Goal: Task Accomplishment & Management: Use online tool/utility

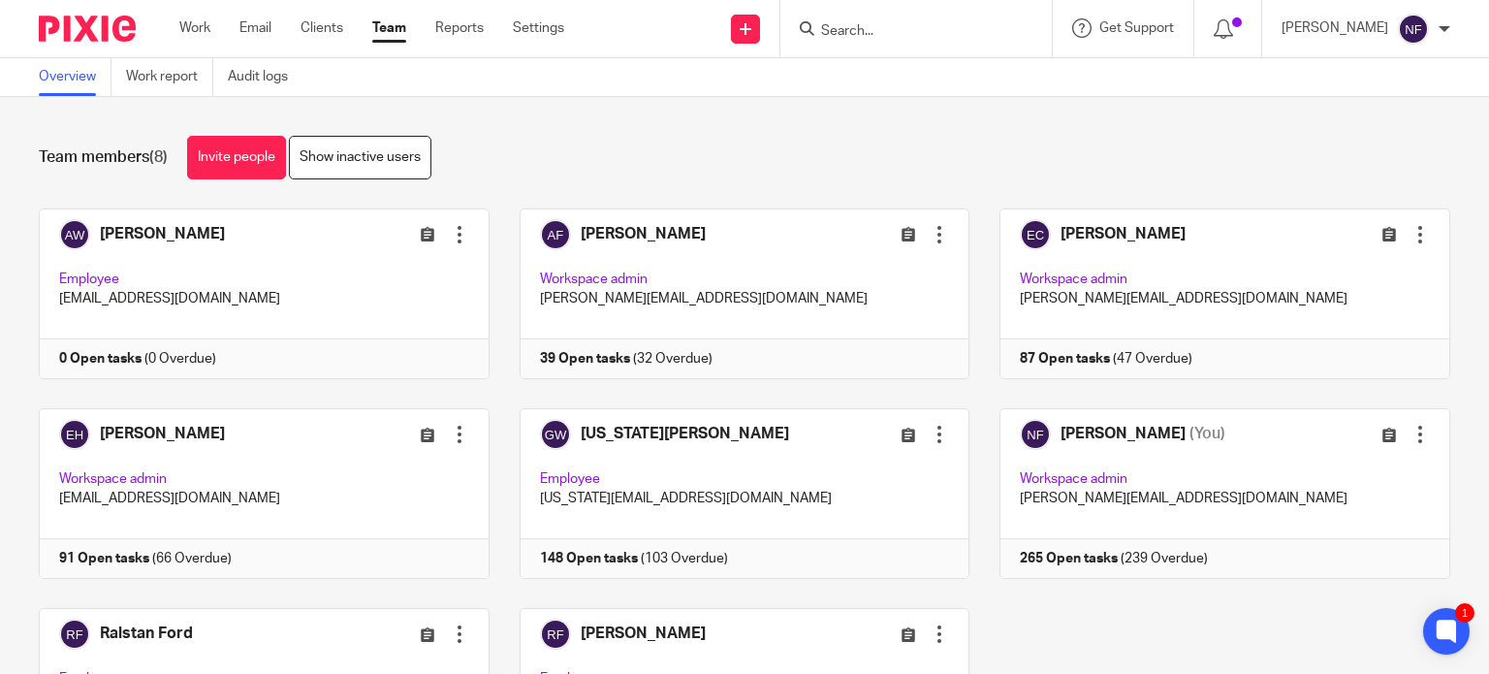
click at [863, 40] on form at bounding box center [922, 28] width 206 height 24
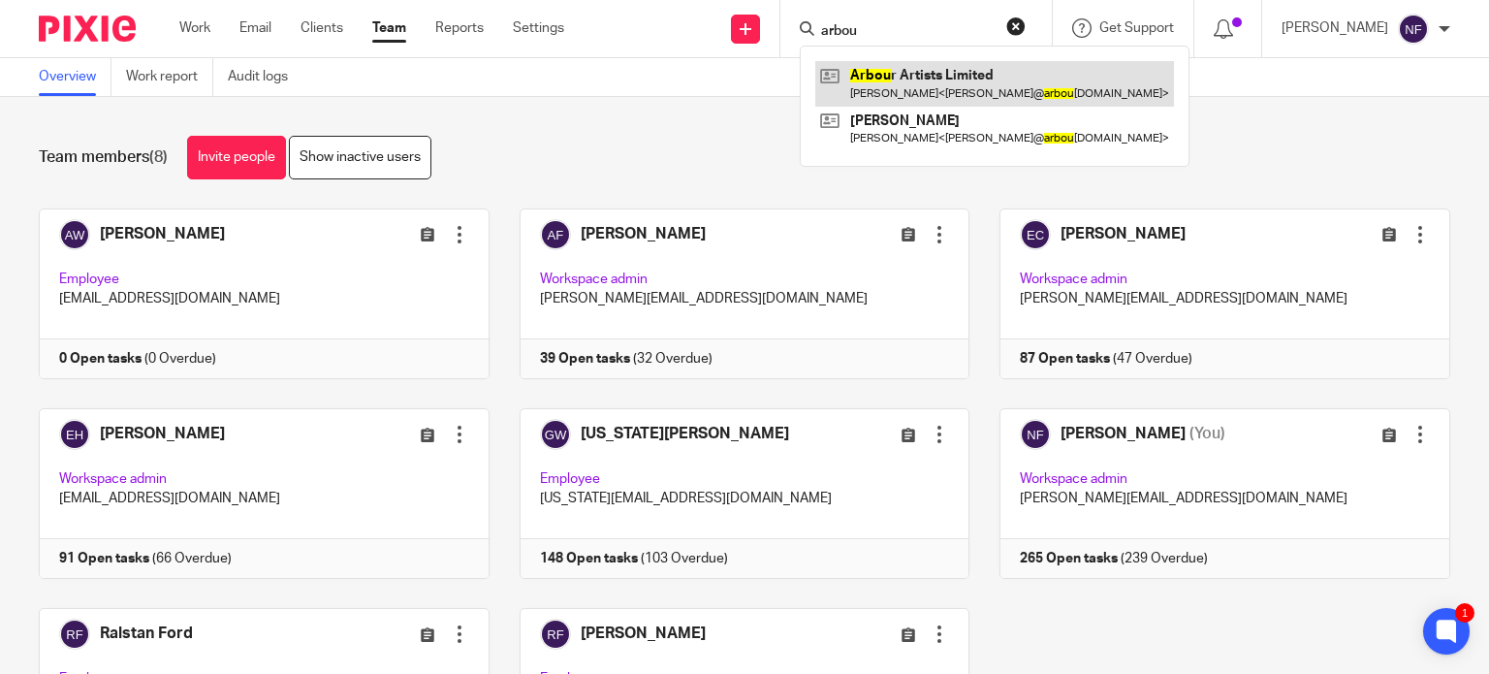
type input "arbou"
click at [957, 96] on link at bounding box center [994, 83] width 359 height 45
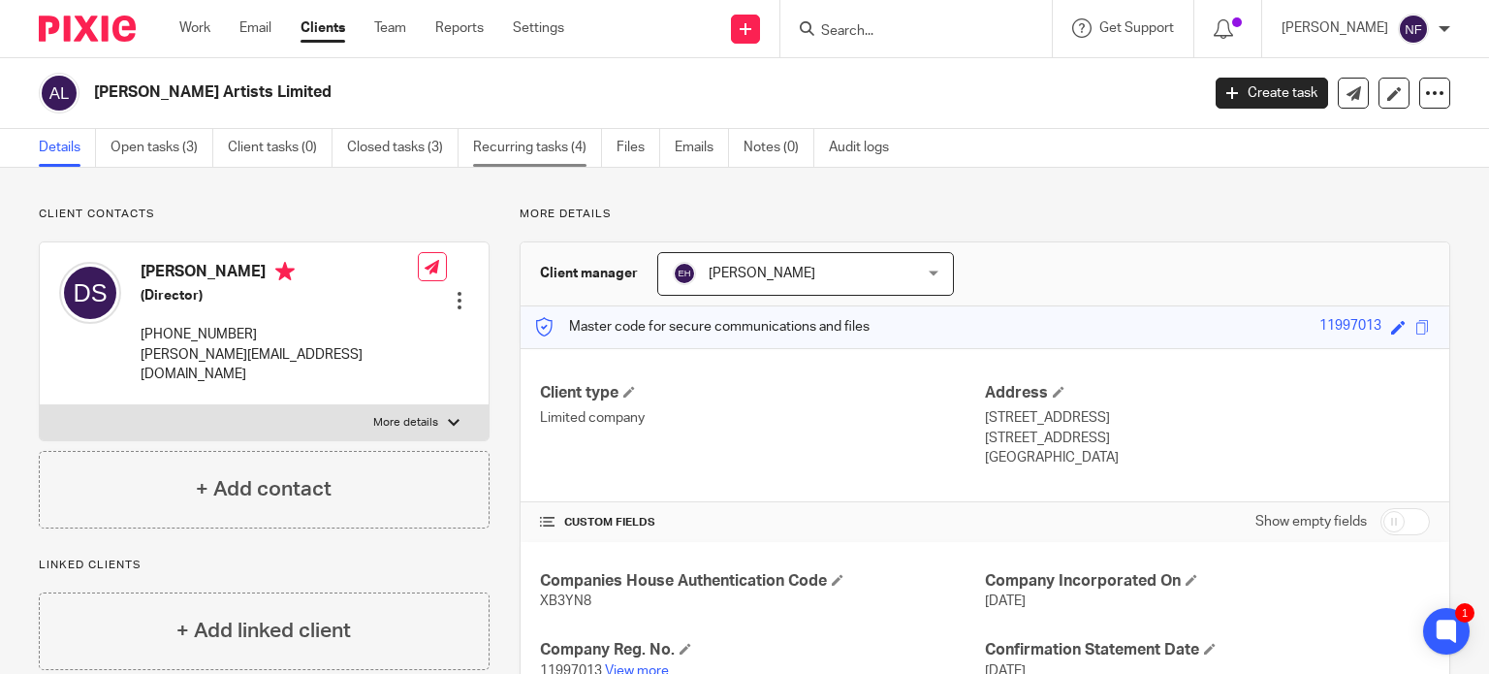
click at [503, 153] on link "Recurring tasks (4)" at bounding box center [537, 148] width 129 height 38
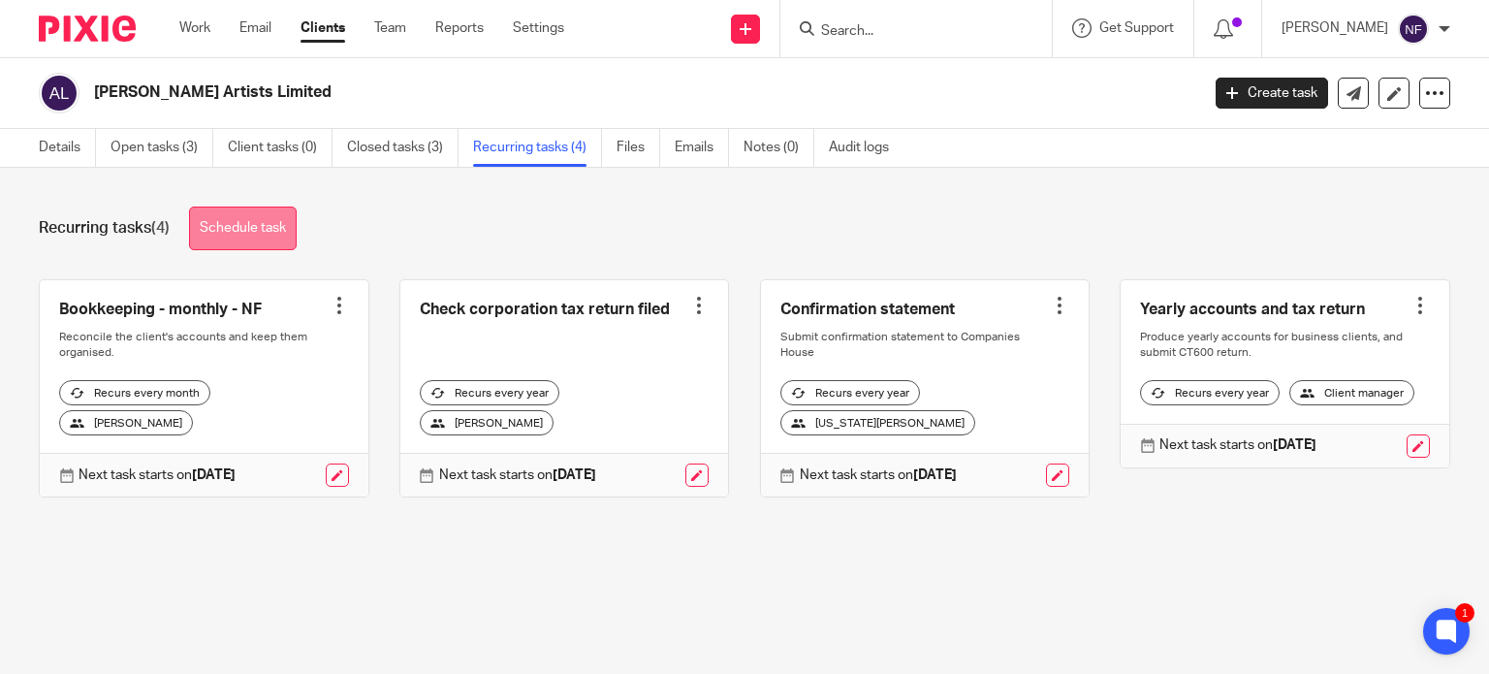
click at [252, 220] on link "Schedule task" at bounding box center [243, 228] width 108 height 44
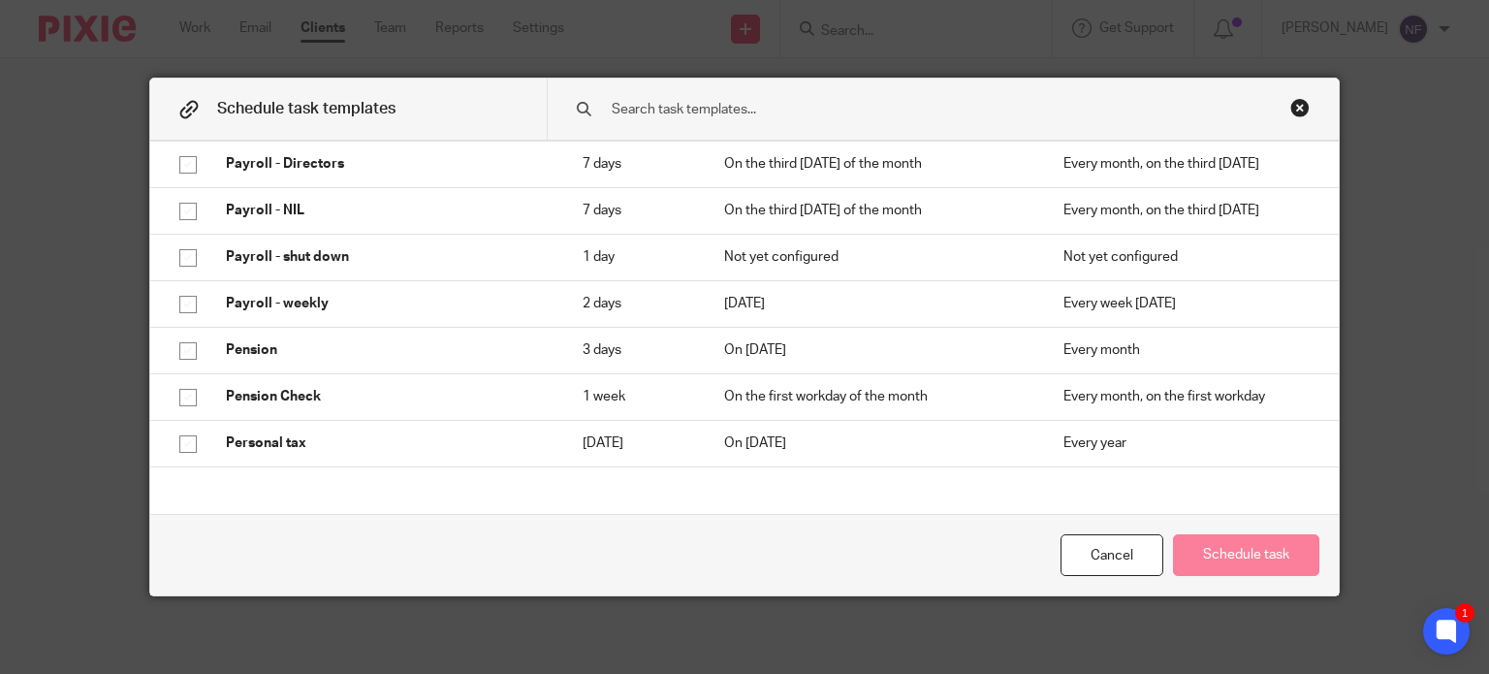
scroll to position [3004, 0]
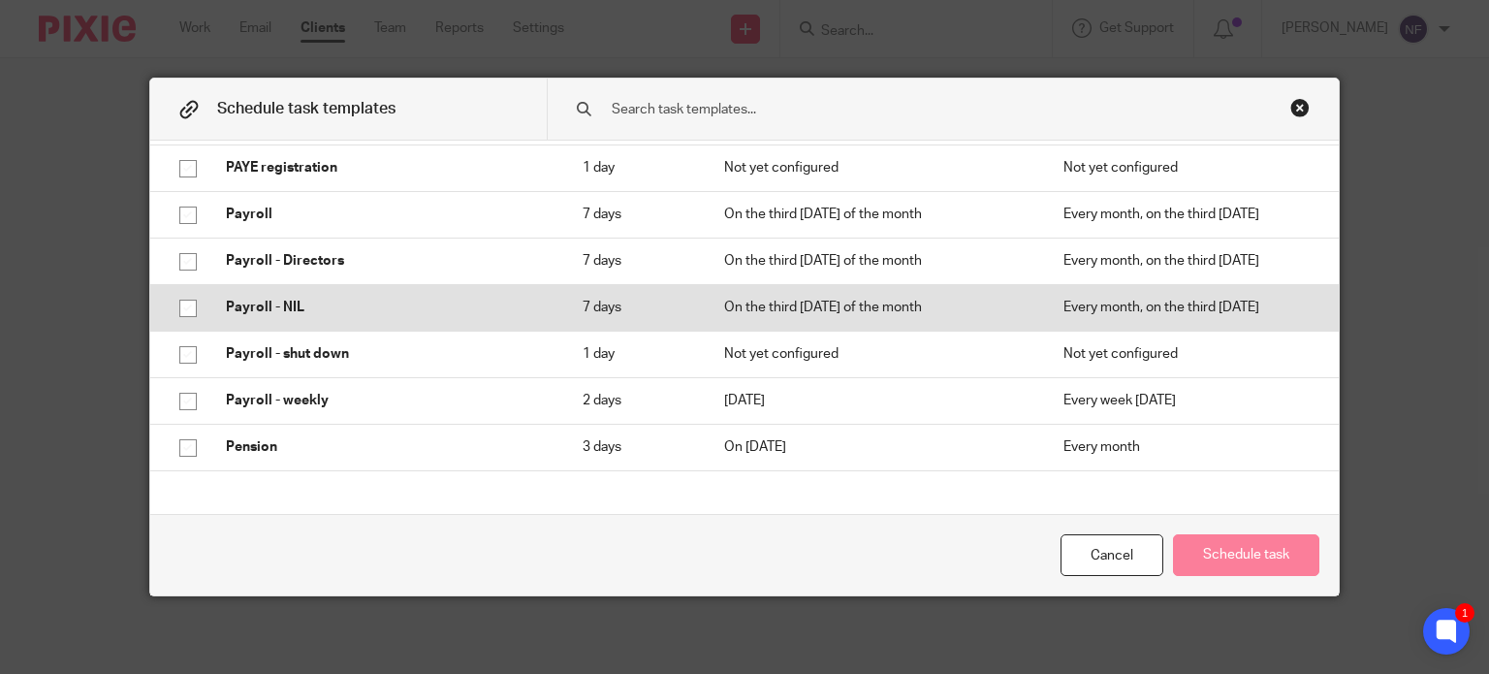
click at [503, 320] on td "Payroll - NIL" at bounding box center [384, 307] width 357 height 47
checkbox input "true"
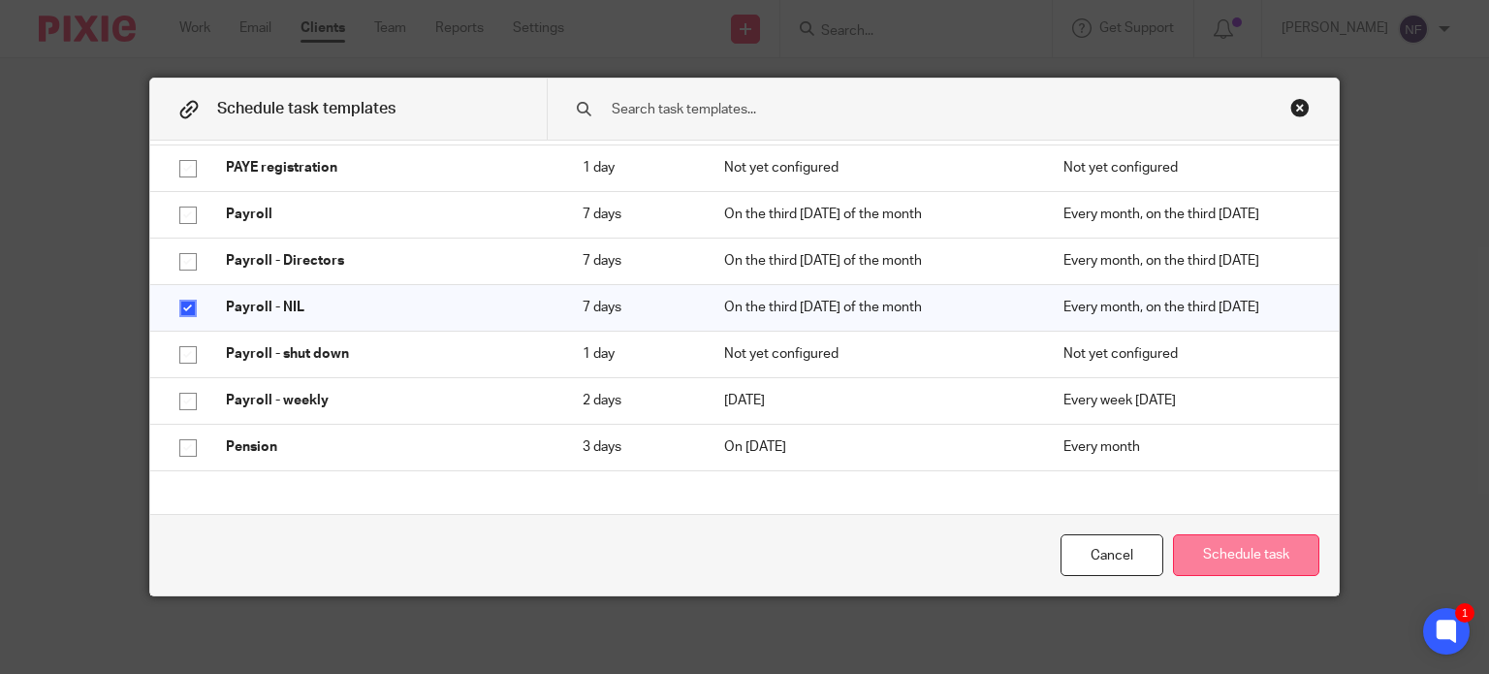
click at [1266, 561] on button "Schedule task" at bounding box center [1246, 555] width 146 height 42
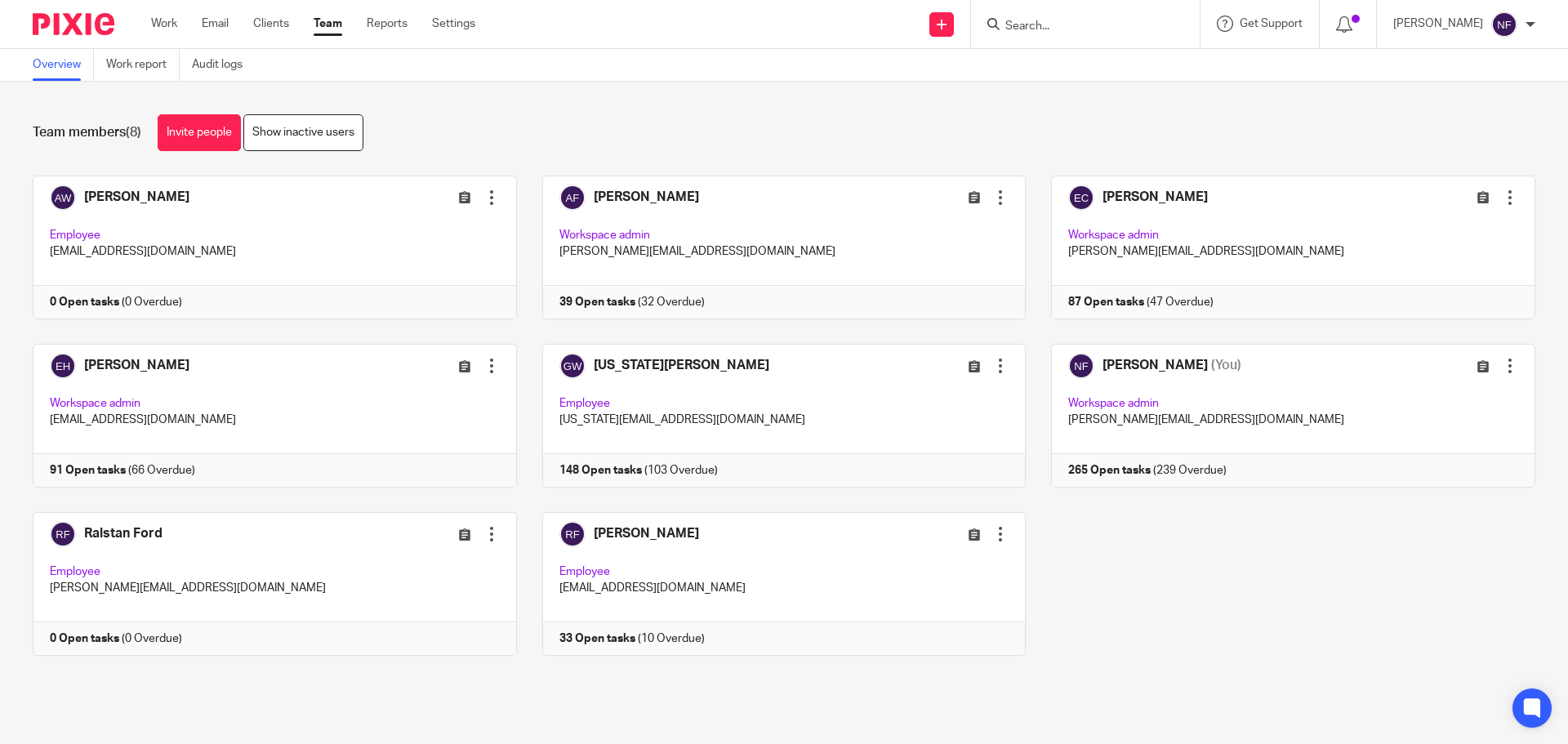
click at [1047, 29] on input "Search" at bounding box center [1077, 26] width 147 height 14
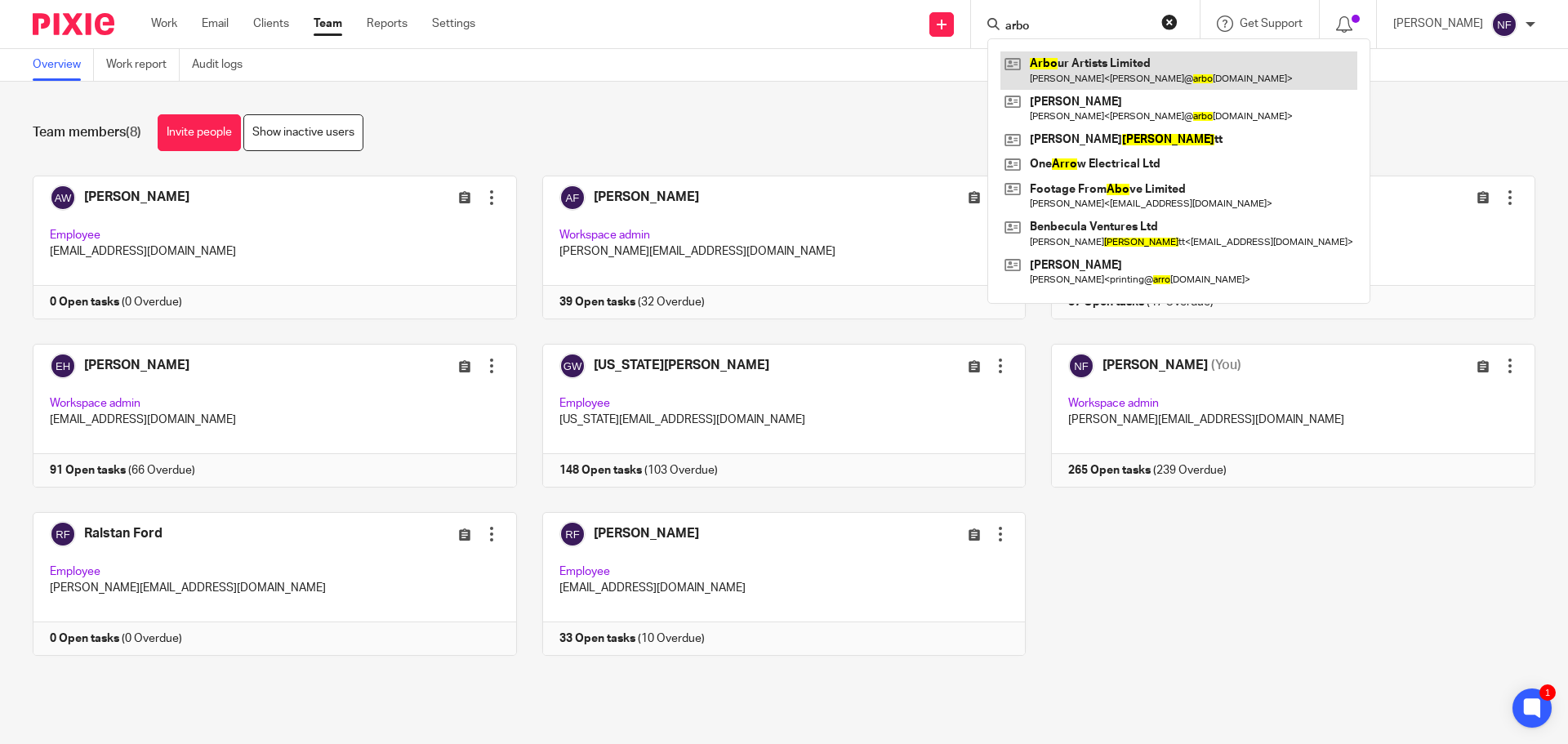
type input "arbo"
click at [1070, 71] on link at bounding box center [1178, 70] width 356 height 38
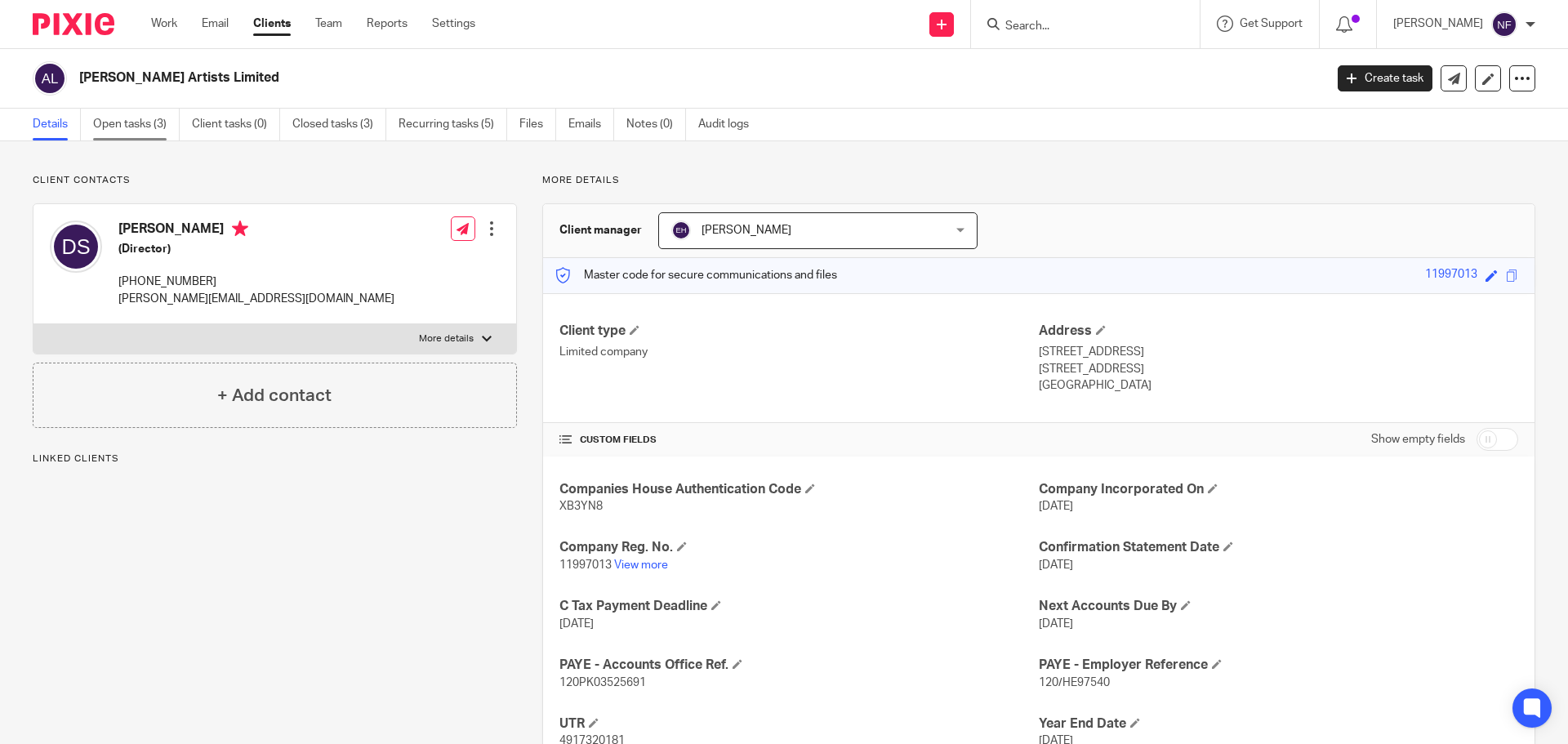
click at [163, 127] on link "Open tasks (3)" at bounding box center [136, 125] width 87 height 32
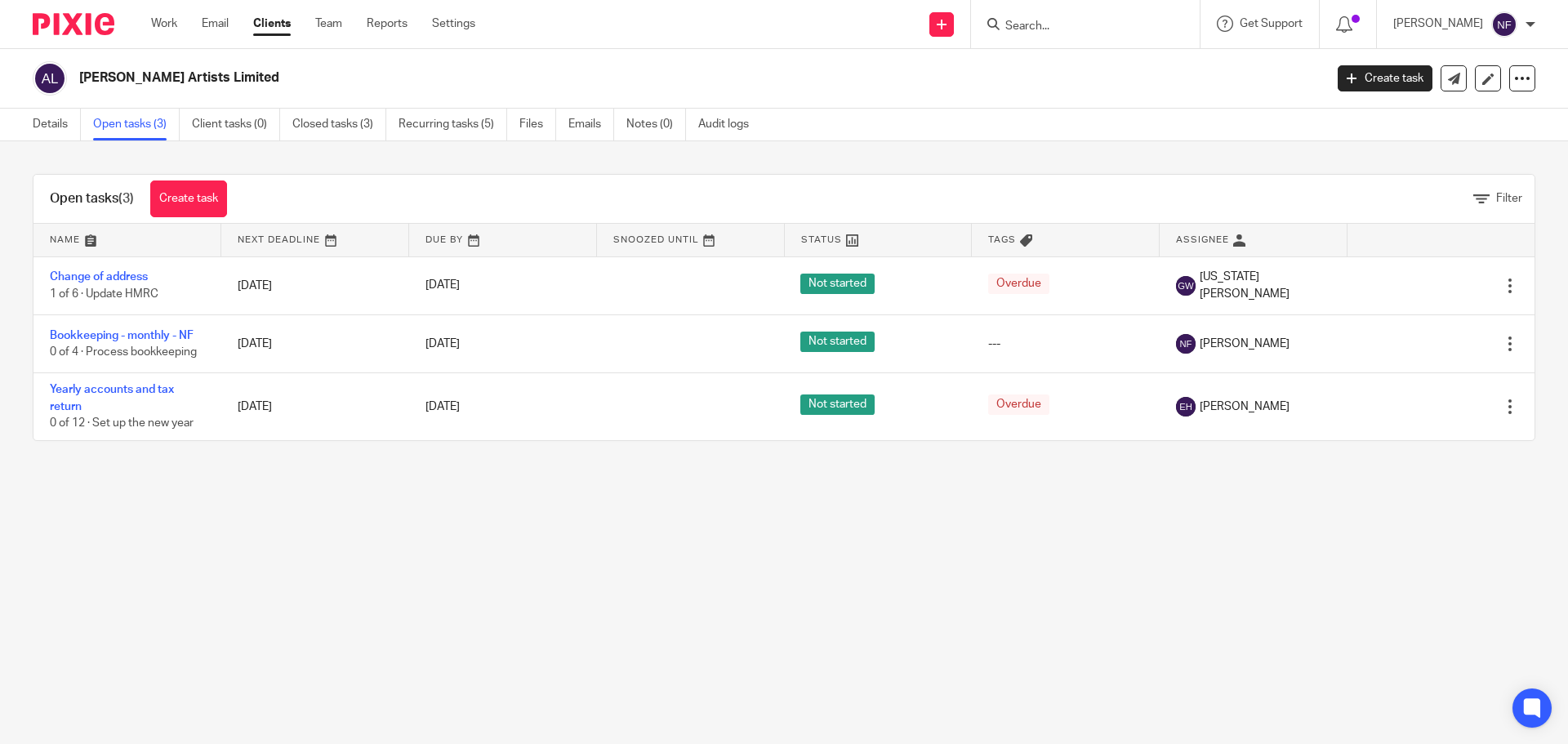
click at [124, 155] on div "Open tasks (3) Create task Filter Name Next Deadline Due By Snoozed Until Statu…" at bounding box center [784, 308] width 1568 height 332
click at [50, 129] on link "Details" at bounding box center [56, 125] width 48 height 32
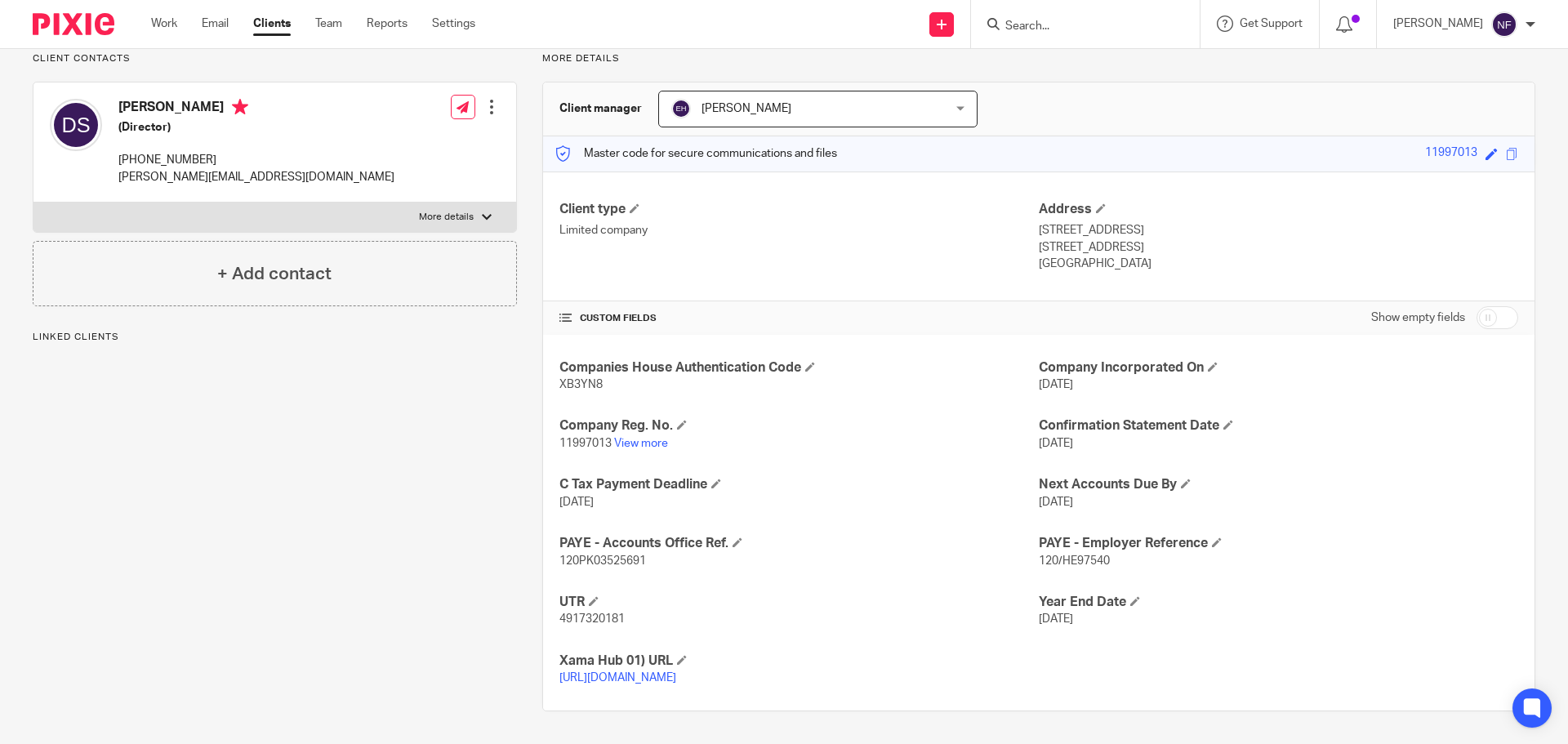
scroll to position [139, 0]
